Goal: Task Accomplishment & Management: Manage account settings

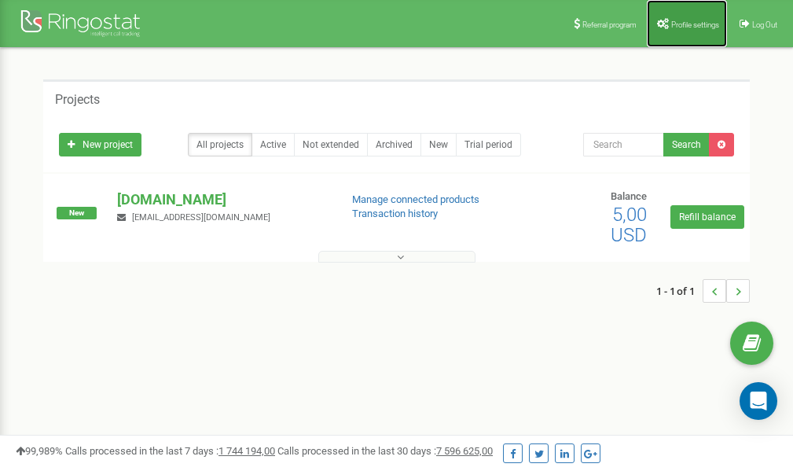
click at [668, 28] on link "Profile settings" at bounding box center [687, 23] width 80 height 47
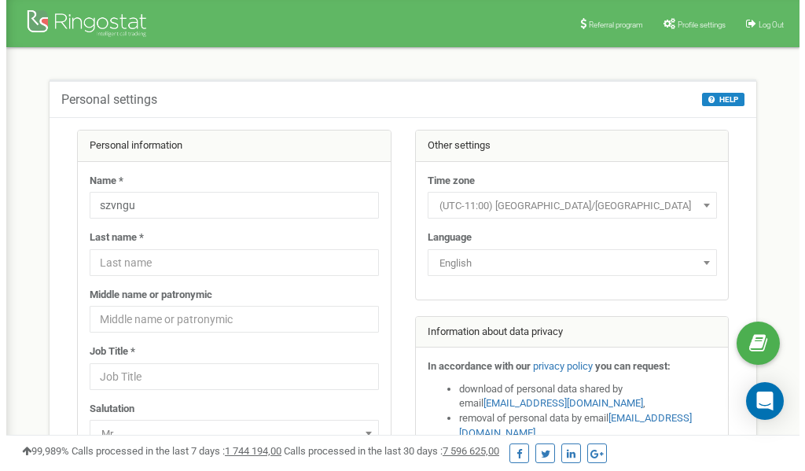
scroll to position [79, 0]
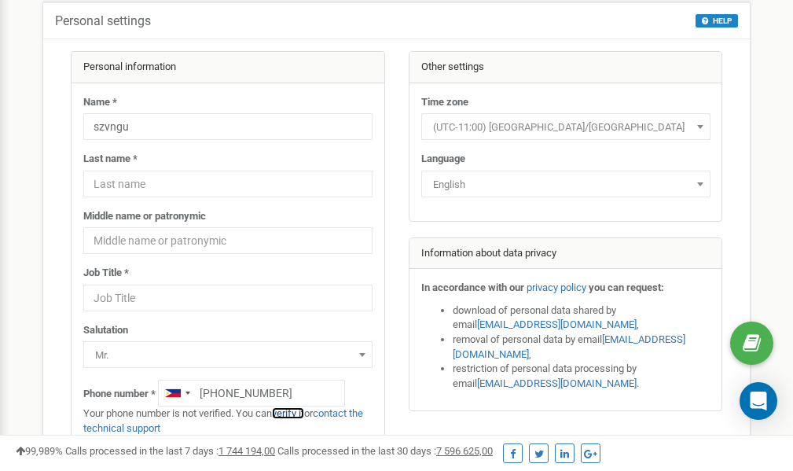
click at [294, 412] on link "verify it" at bounding box center [288, 413] width 32 height 12
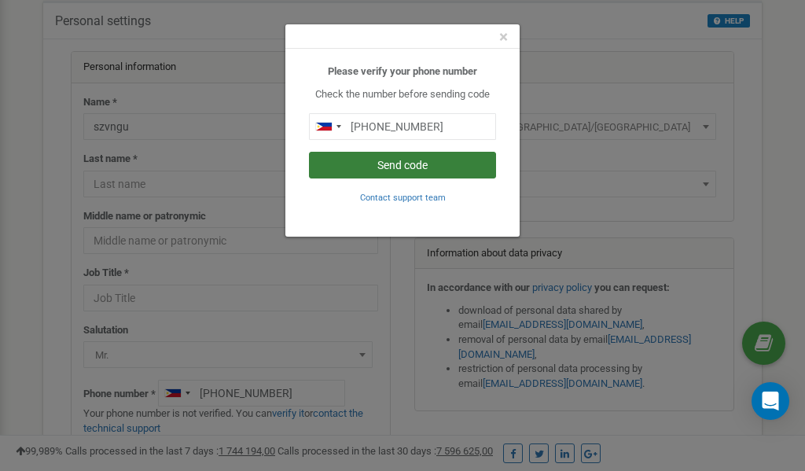
click at [381, 167] on button "Send code" at bounding box center [402, 165] width 187 height 27
